Goal: Task Accomplishment & Management: Complete application form

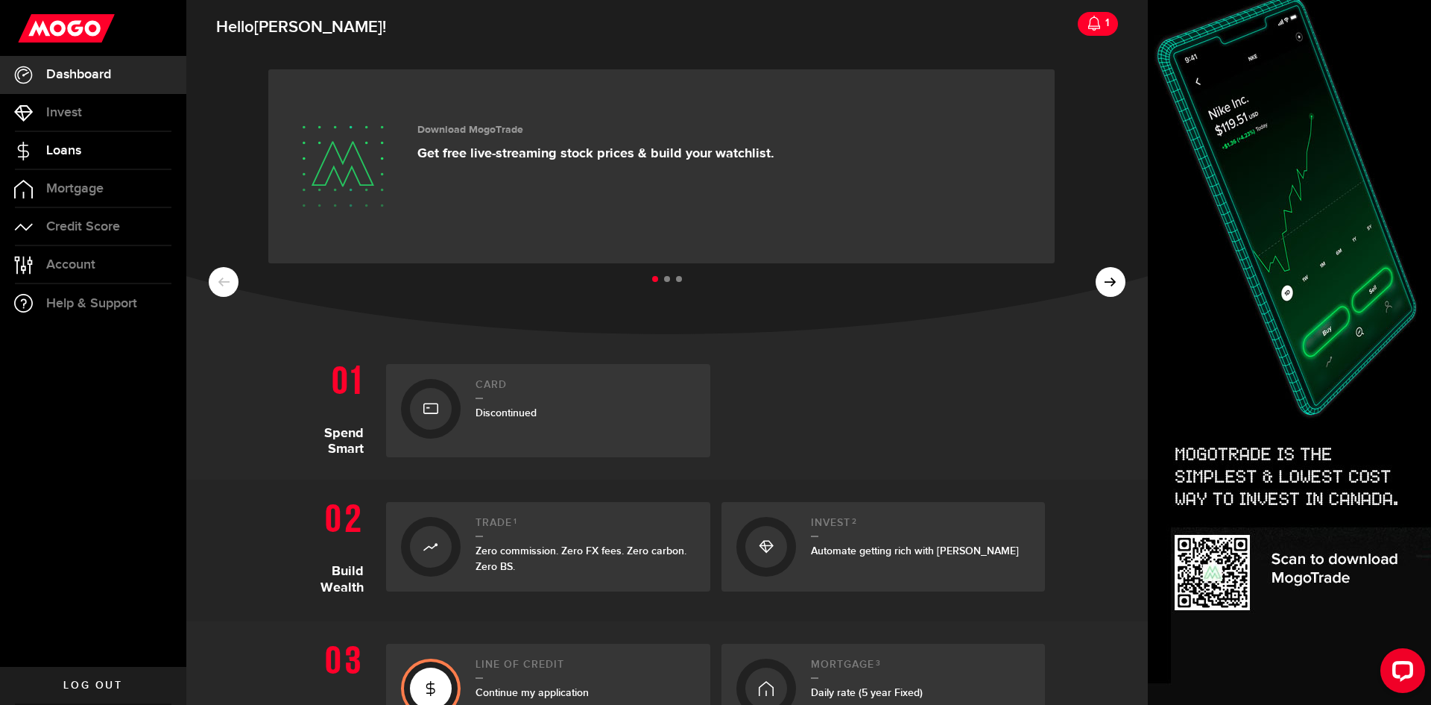
click at [58, 145] on span "Loans" at bounding box center [63, 150] width 35 height 13
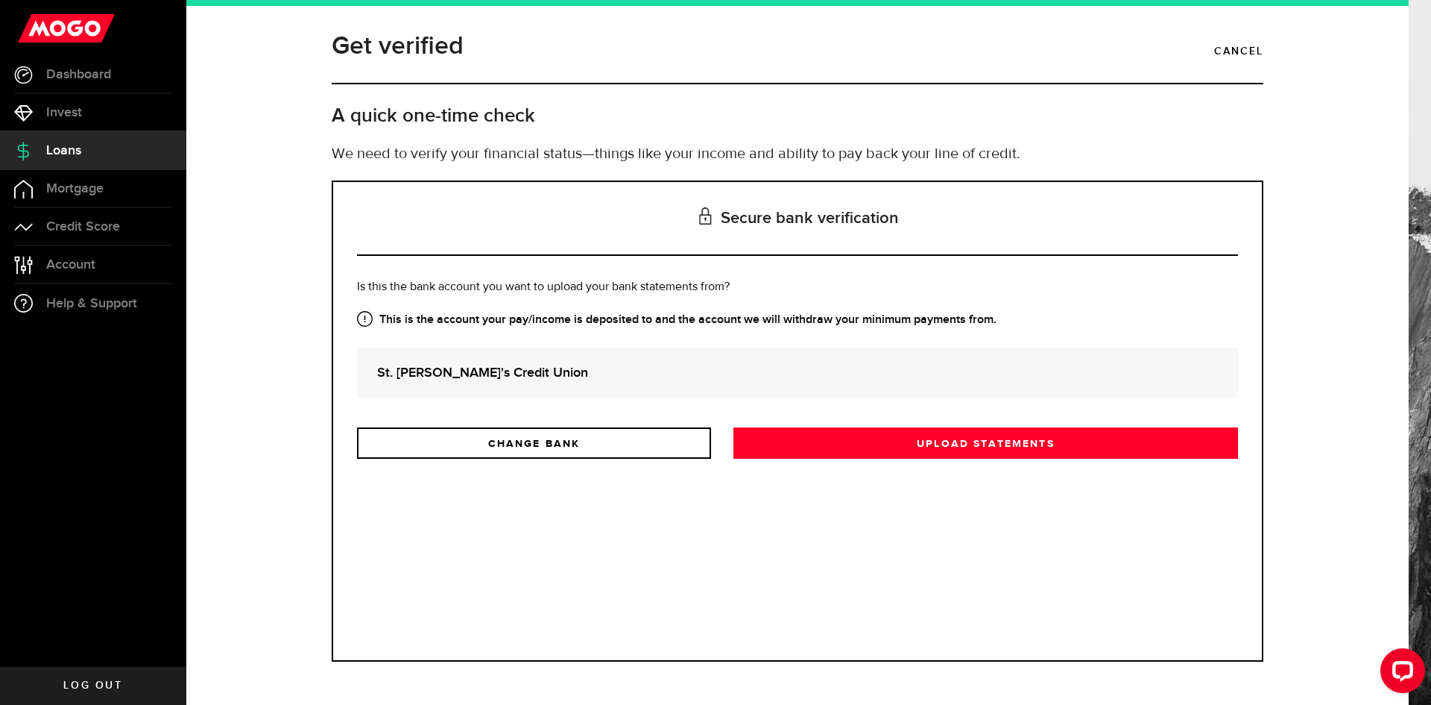
click at [368, 318] on icon at bounding box center [365, 319] width 16 height 16
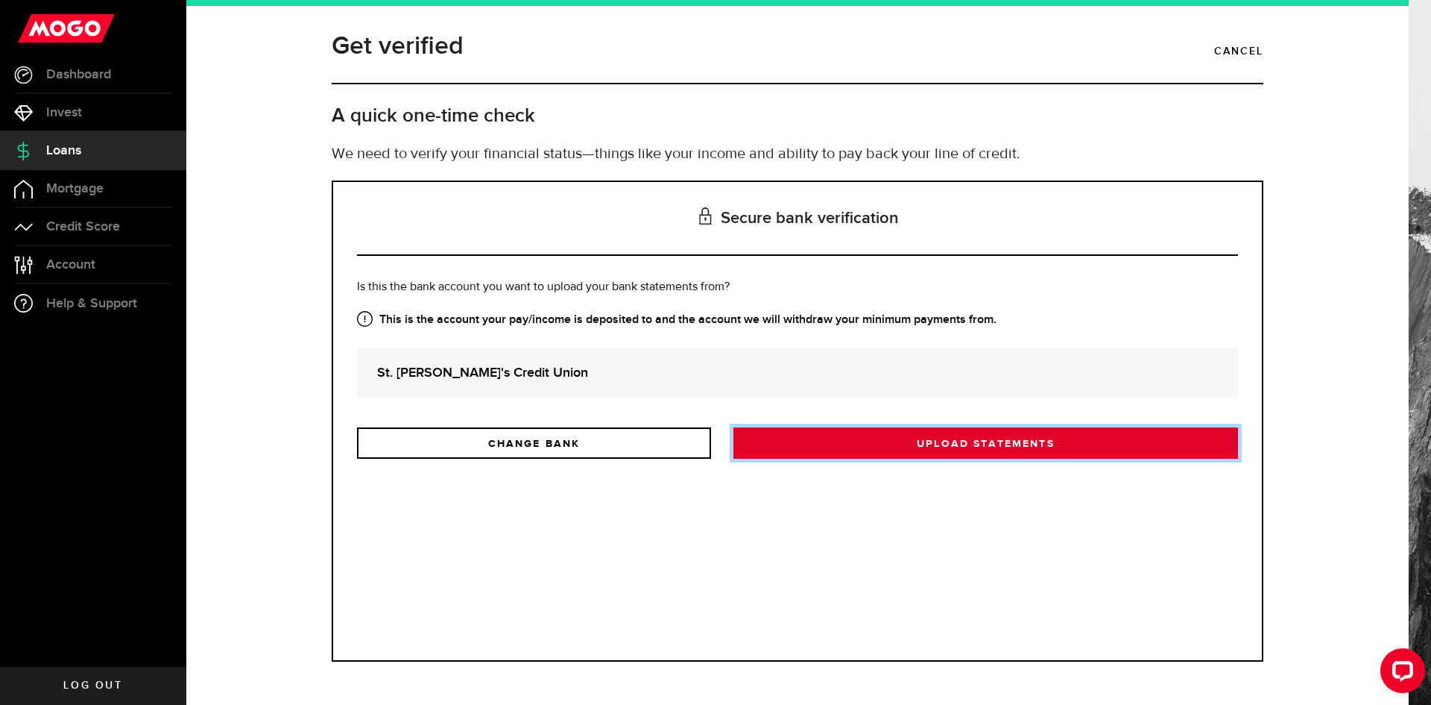
click at [948, 444] on link "Upload statements" at bounding box center [986, 442] width 505 height 31
click at [839, 437] on link "Upload statements" at bounding box center [986, 442] width 505 height 31
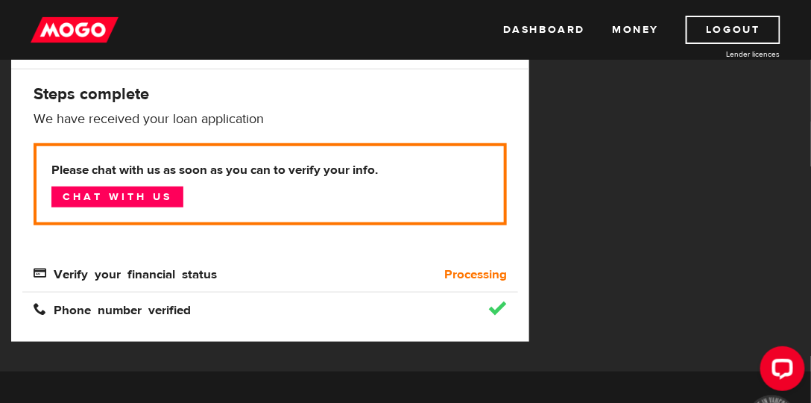
scroll to position [212, 0]
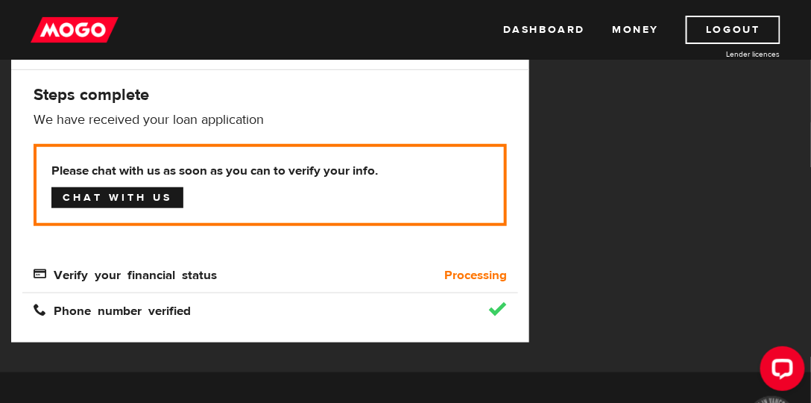
click at [150, 198] on link "Chat with us" at bounding box center [117, 197] width 132 height 21
